Goal: Transaction & Acquisition: Download file/media

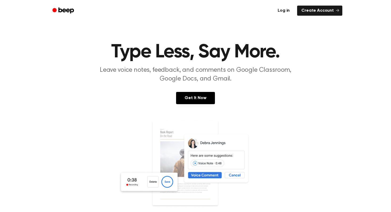
click at [286, 9] on link "Log in" at bounding box center [283, 11] width 20 height 10
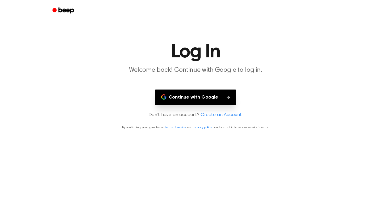
click at [194, 94] on button "Continue with Google" at bounding box center [195, 98] width 81 height 16
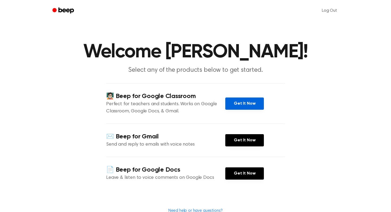
click at [241, 99] on link "Get It Now" at bounding box center [244, 104] width 39 height 12
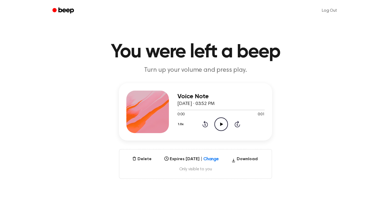
click at [220, 125] on icon at bounding box center [221, 124] width 3 height 3
